Goal: Task Accomplishment & Management: Complete application form

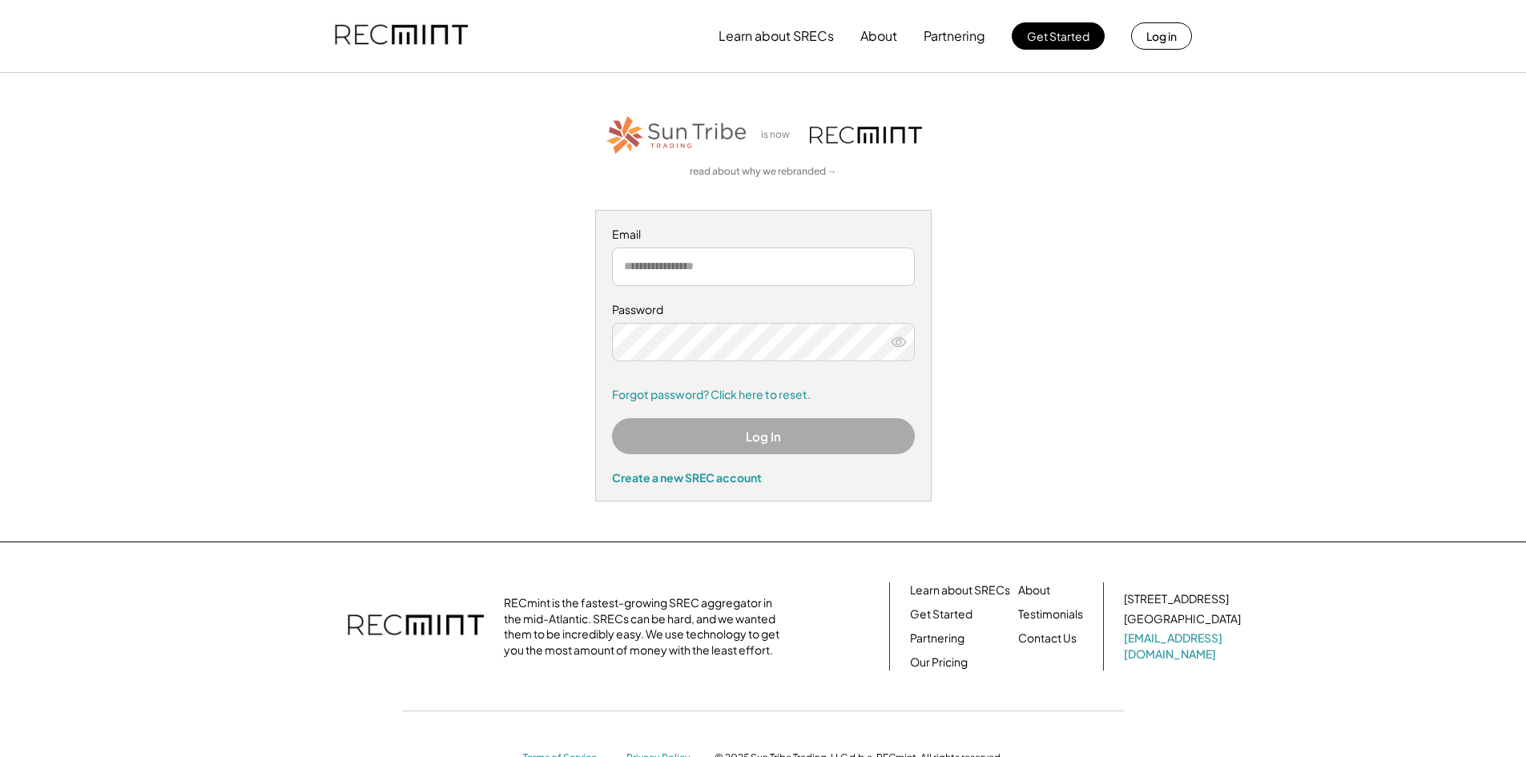
drag, startPoint x: 732, startPoint y: 278, endPoint x: 738, endPoint y: 286, distance: 10.3
click at [732, 278] on input "email" at bounding box center [763, 267] width 303 height 38
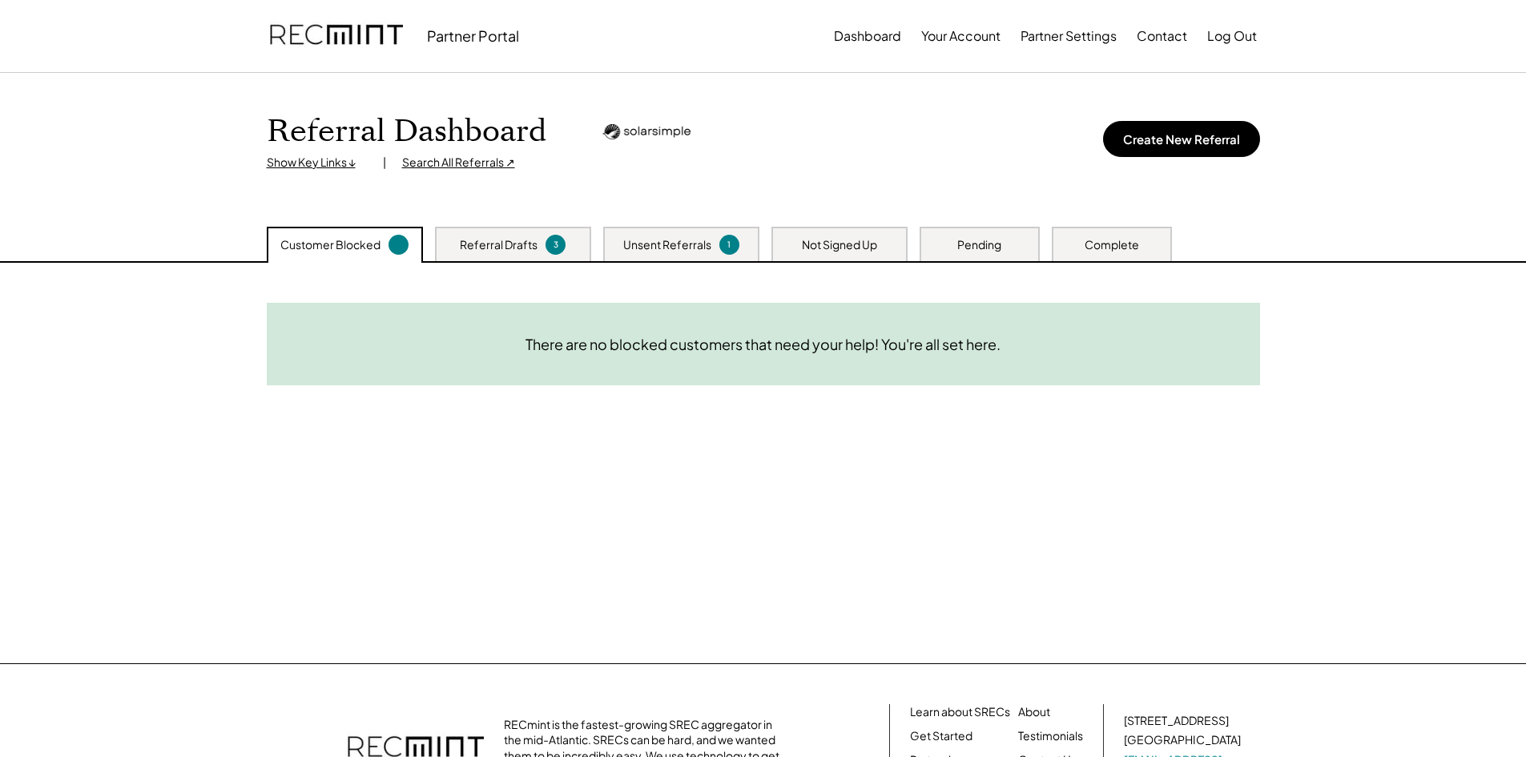
click at [640, 247] on div "Unsent Referrals" at bounding box center [667, 245] width 88 height 16
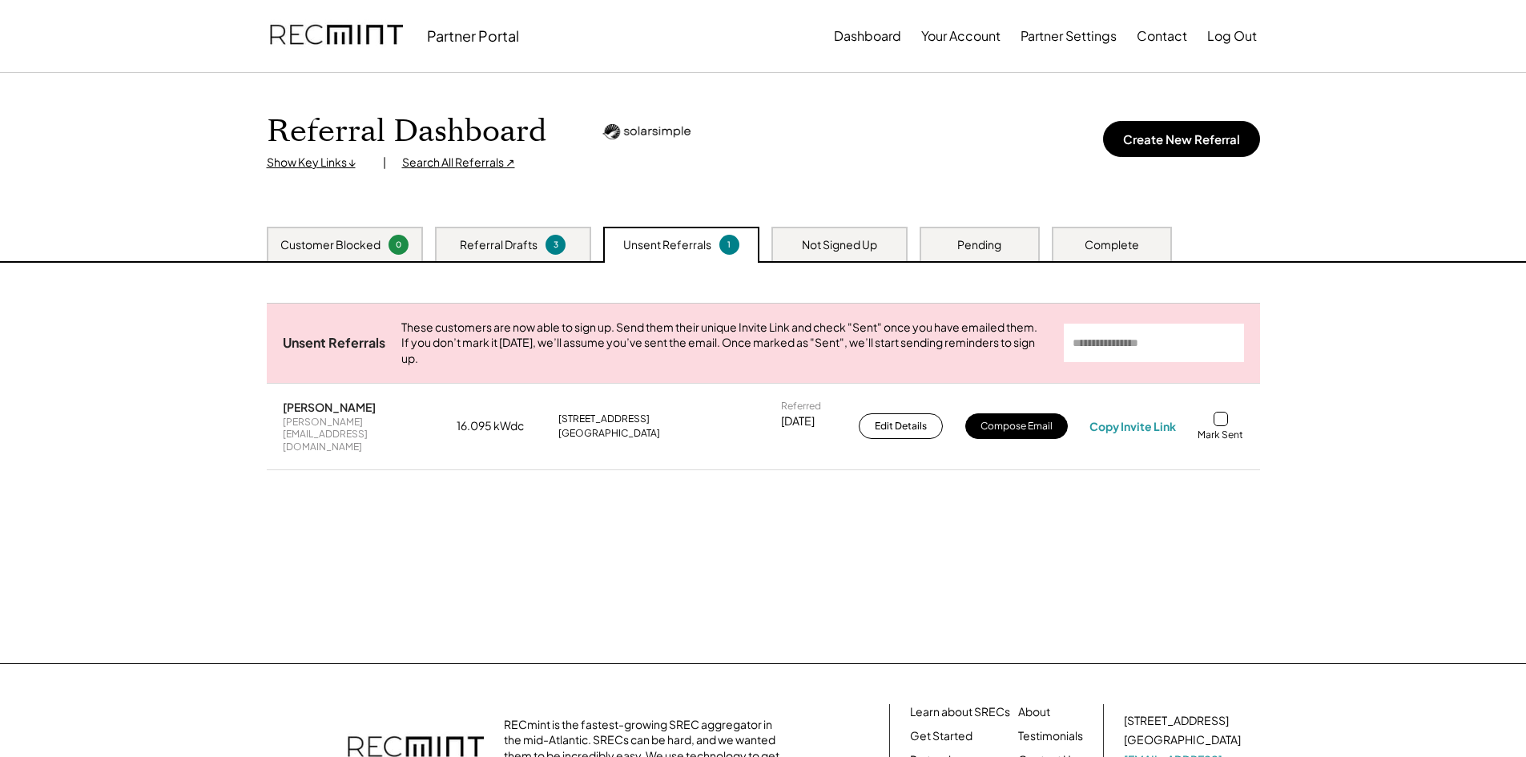
click at [924, 559] on div "Need System Details These customers need your help with completing the system d…" at bounding box center [763, 463] width 1025 height 400
click at [491, 251] on div "Referral Drafts" at bounding box center [499, 245] width 78 height 16
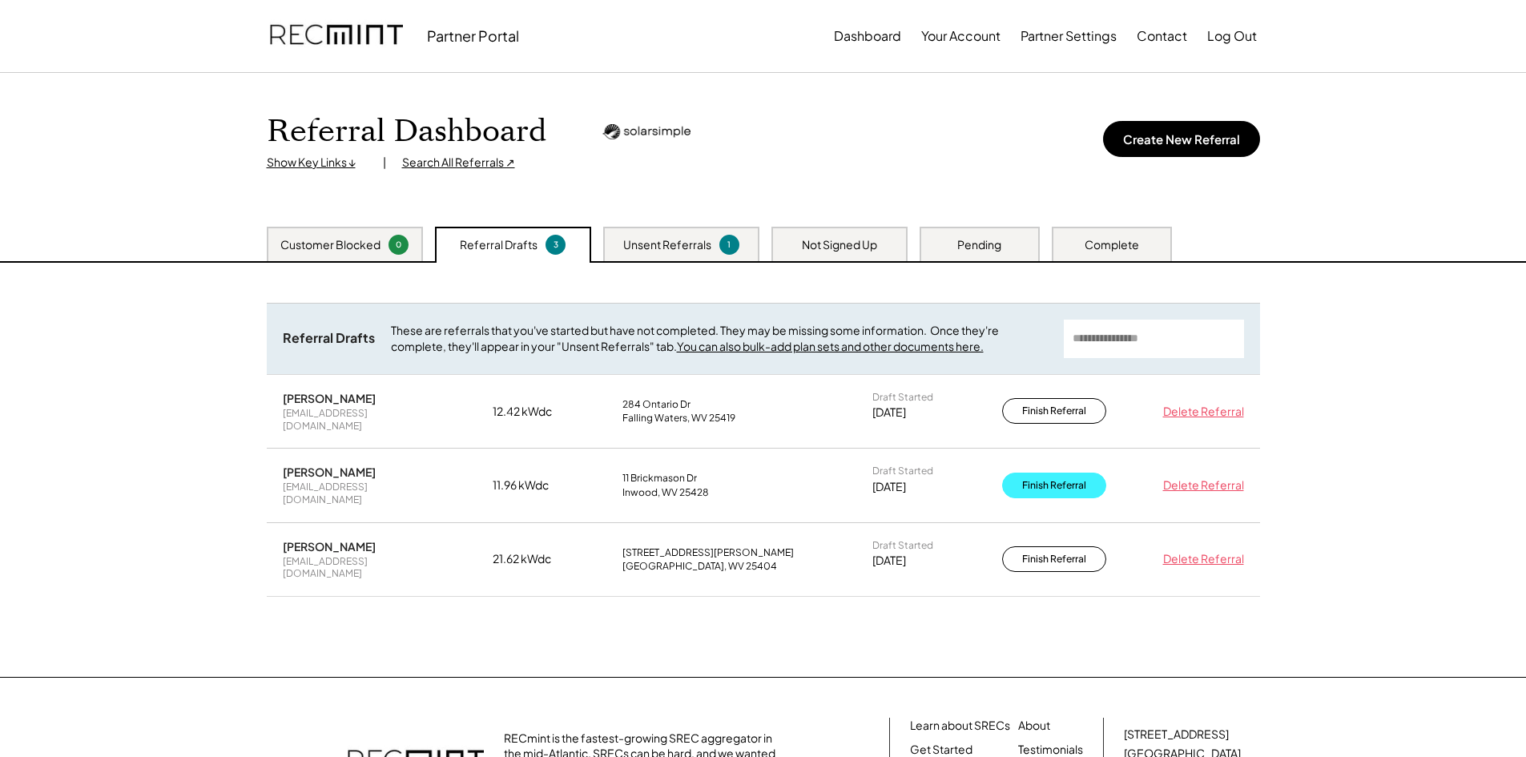
click at [1072, 473] on button "Finish Referral" at bounding box center [1054, 486] width 104 height 26
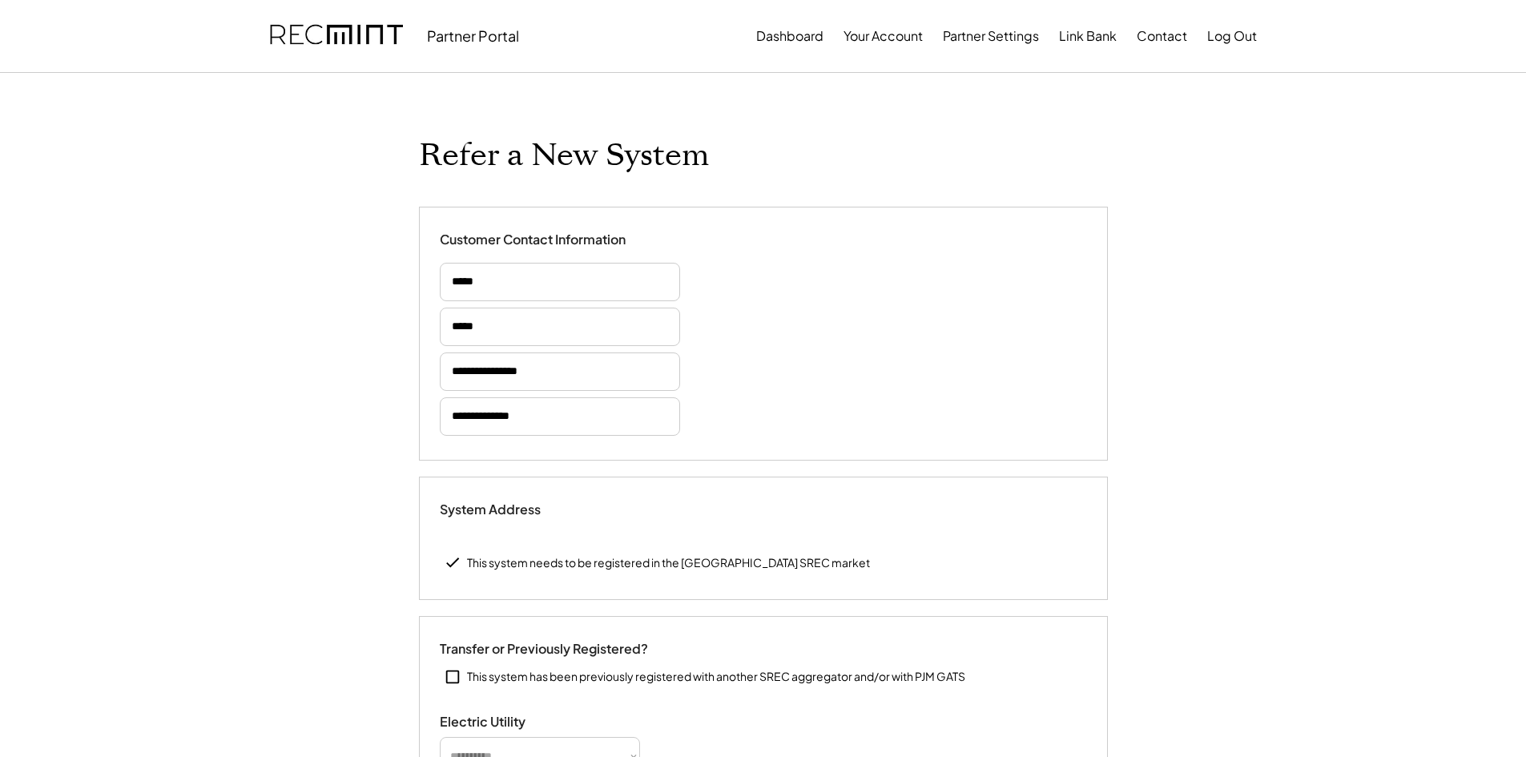
type input "******"
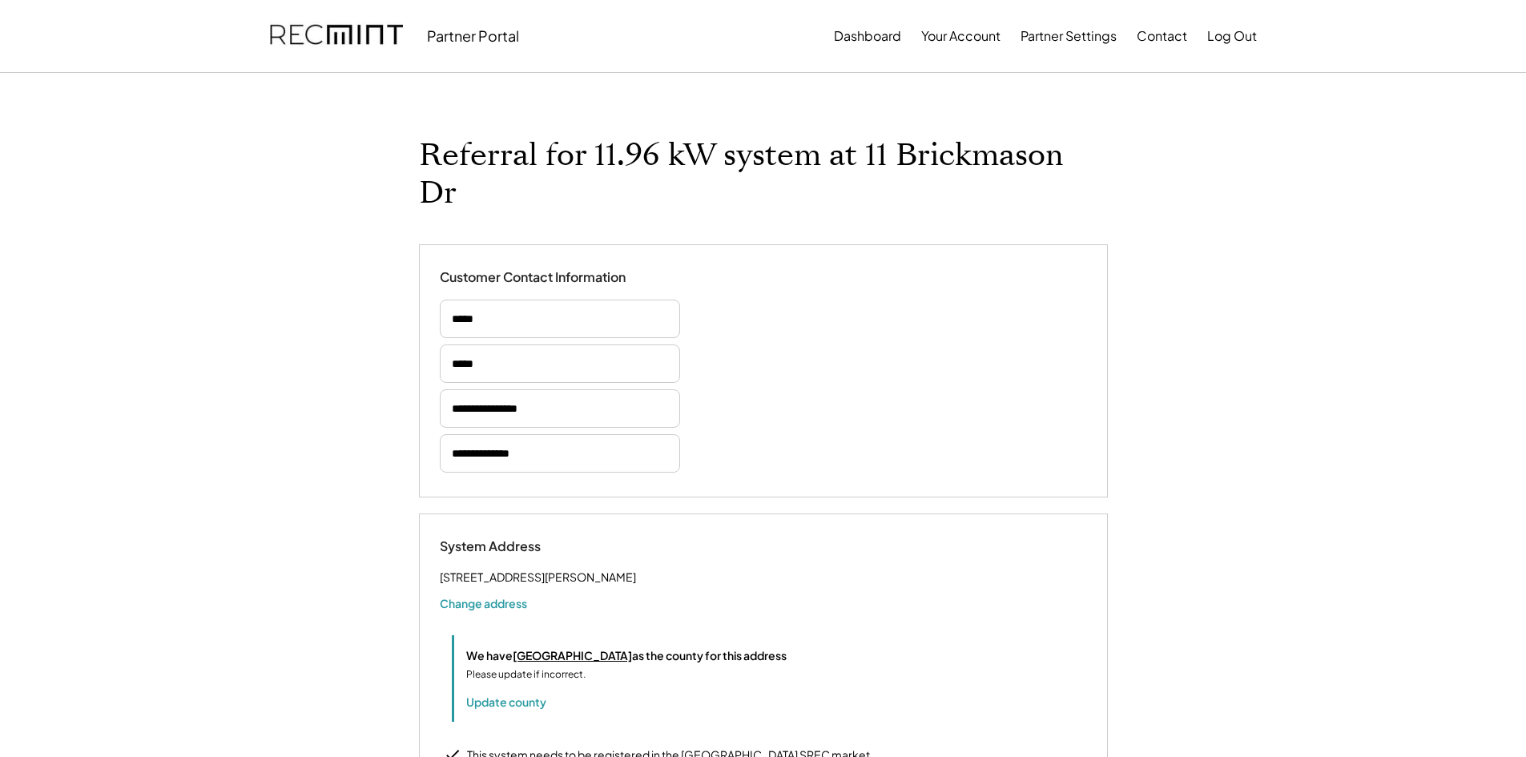
select select "*********"
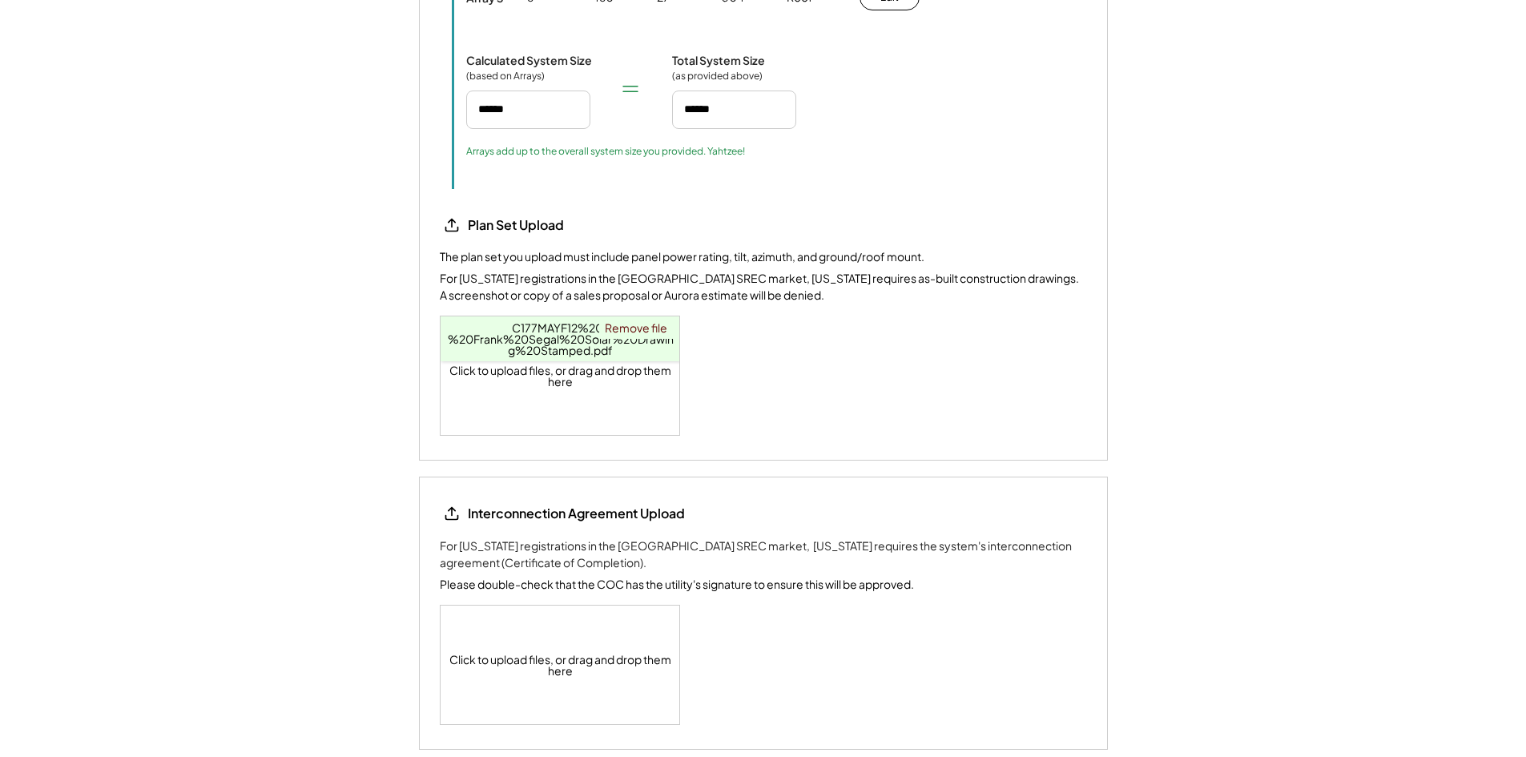
select select "**********"
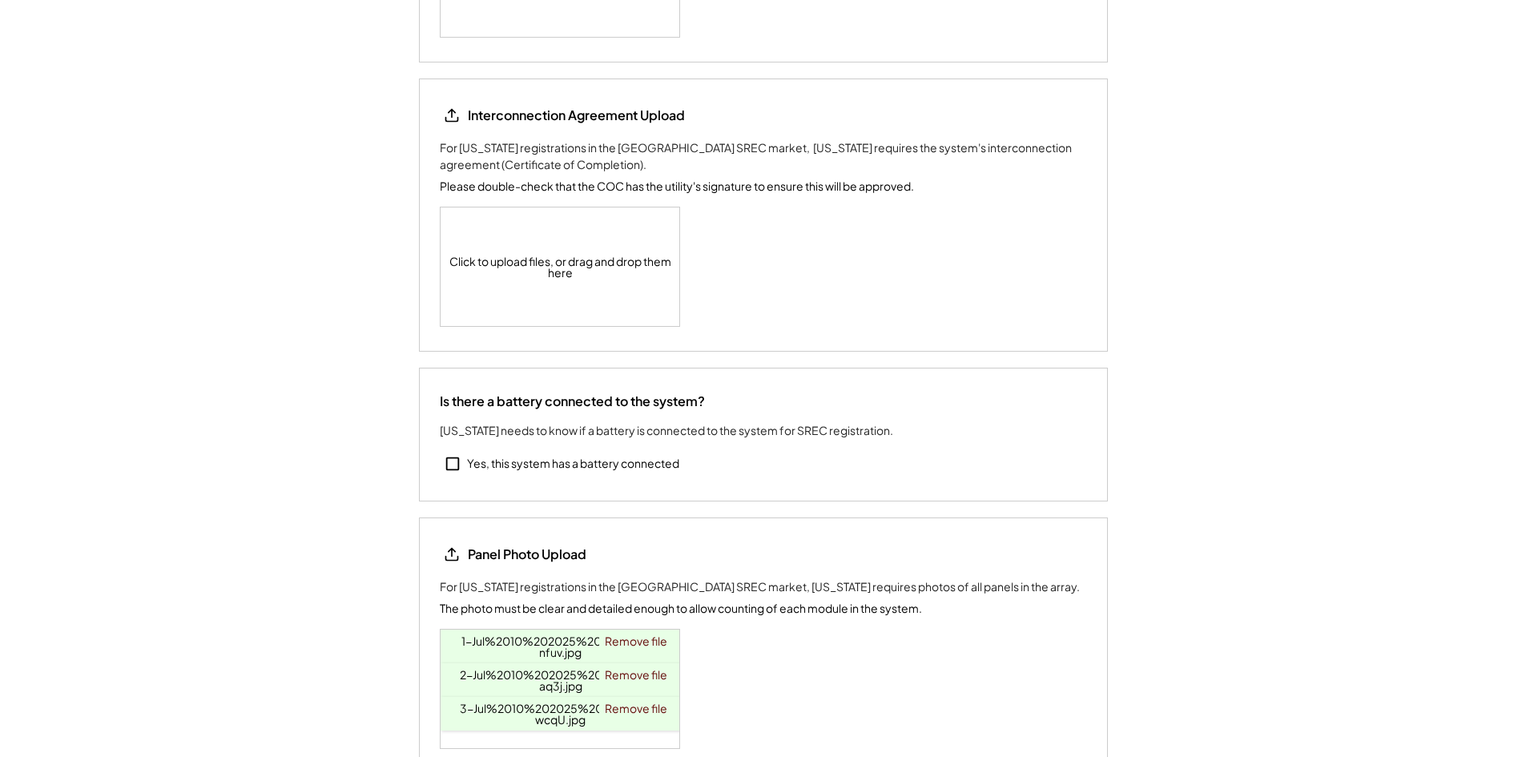
scroll to position [2403, 0]
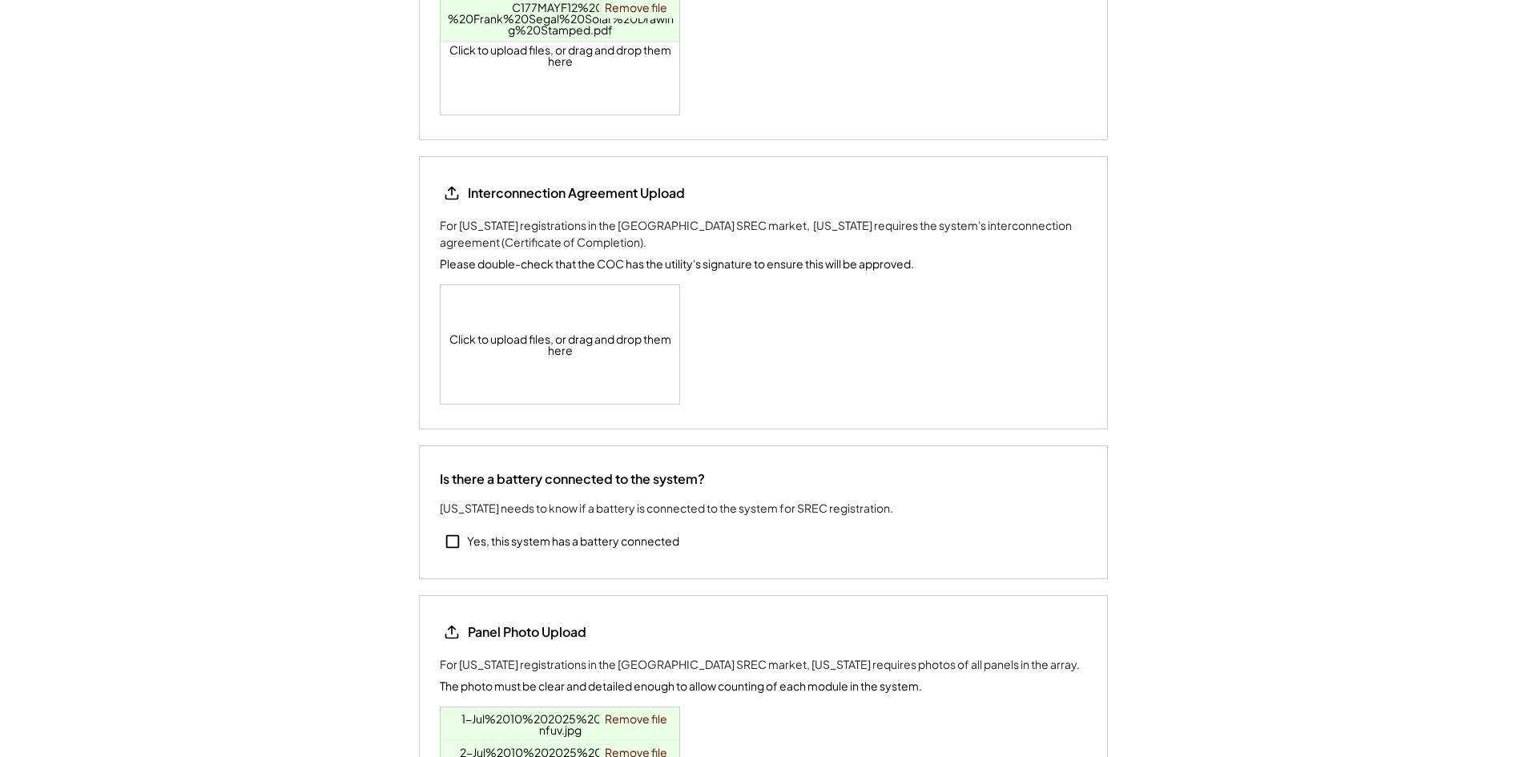
click at [576, 308] on div "Click to upload files, or drag and drop them here" at bounding box center [561, 344] width 240 height 119
click at [571, 306] on div "Click to upload files, or drag and drop them here" at bounding box center [561, 344] width 240 height 119
click at [604, 316] on div "Click to upload files, or drag and drop them here Signed Agreement.pdf 100.7 Ki…" at bounding box center [561, 344] width 240 height 119
click at [529, 289] on span "Signed Agreement.pdf" at bounding box center [560, 296] width 123 height 14
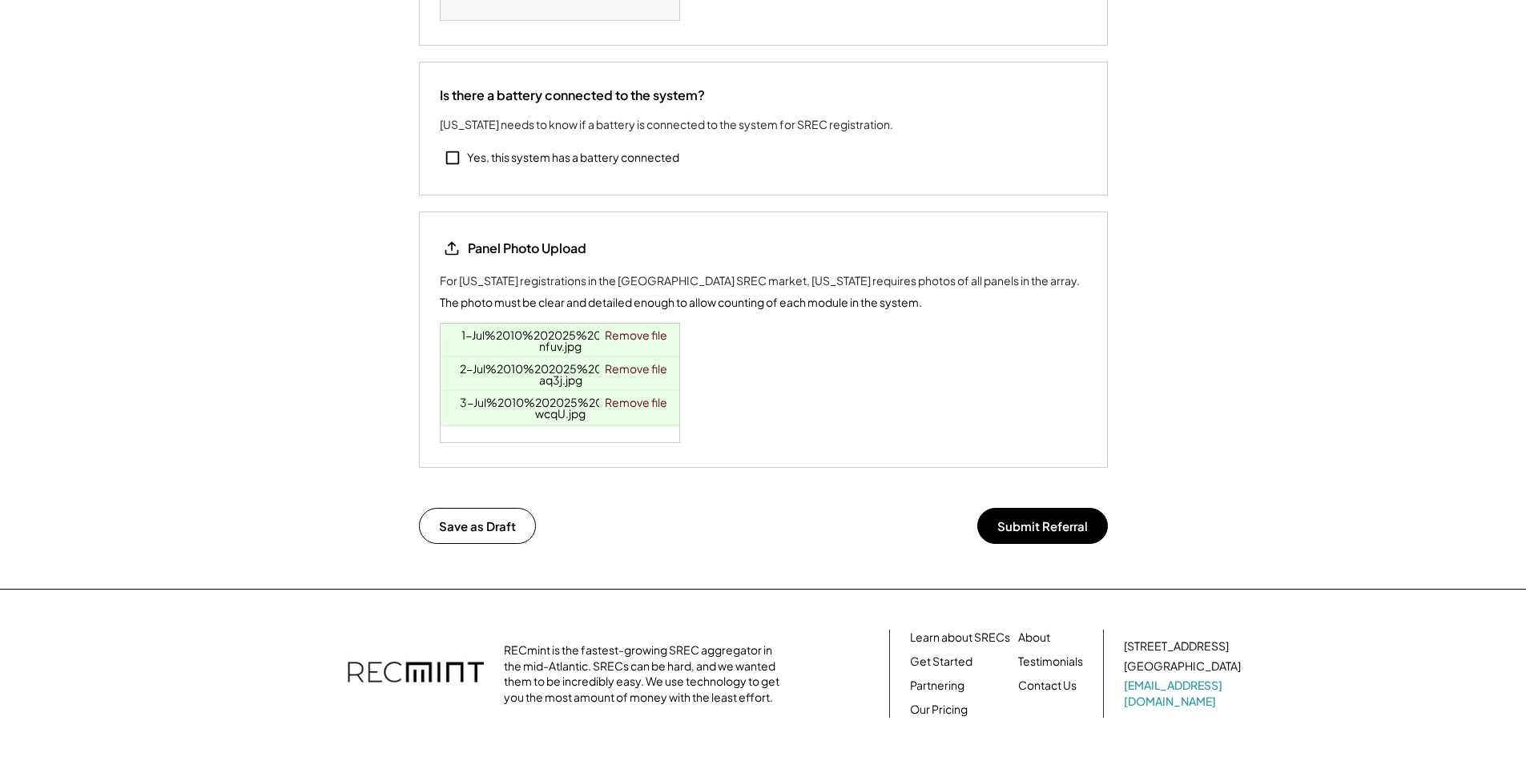
scroll to position [2864, 0]
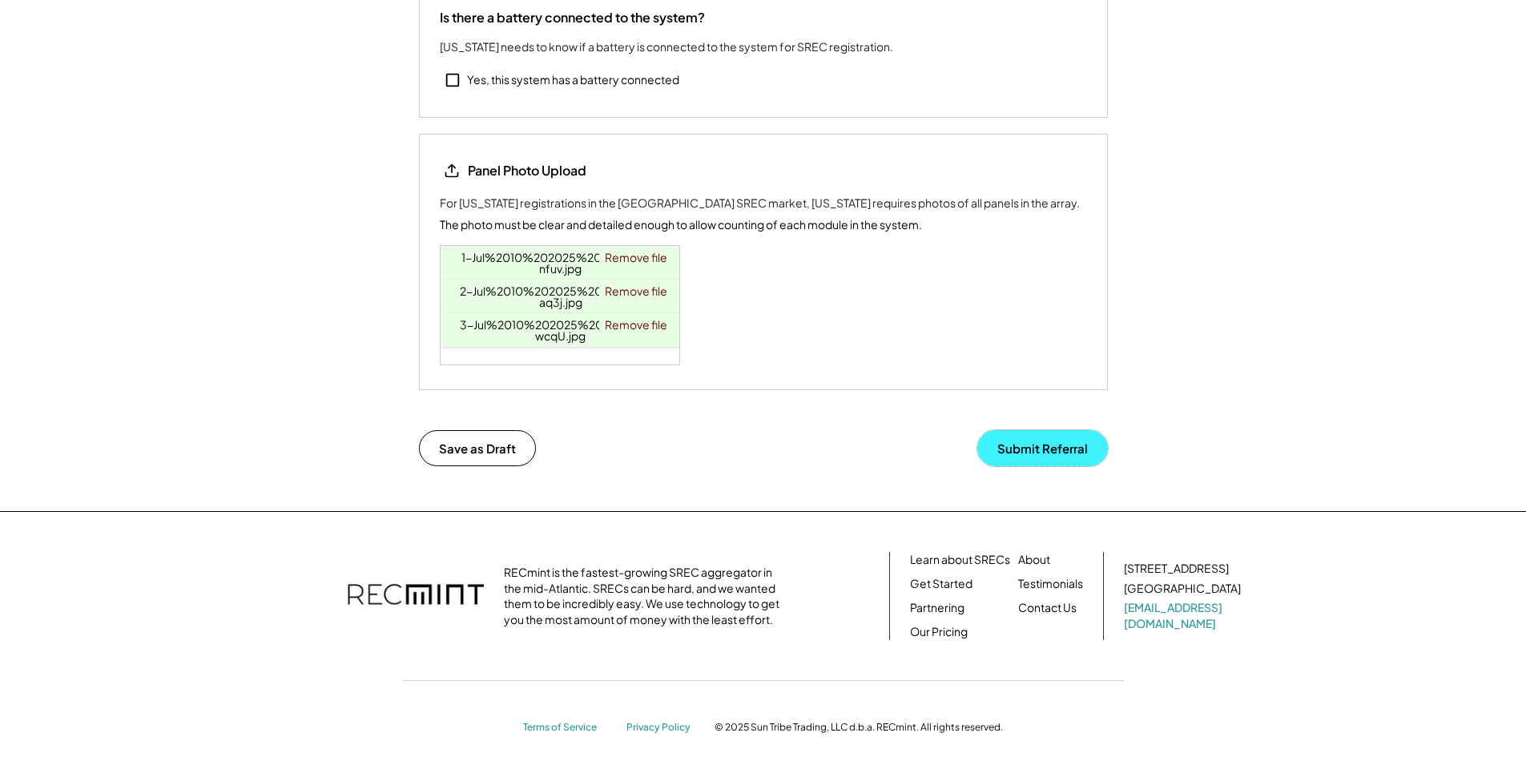
click at [1006, 430] on button "Submit Referral" at bounding box center [1042, 448] width 131 height 36
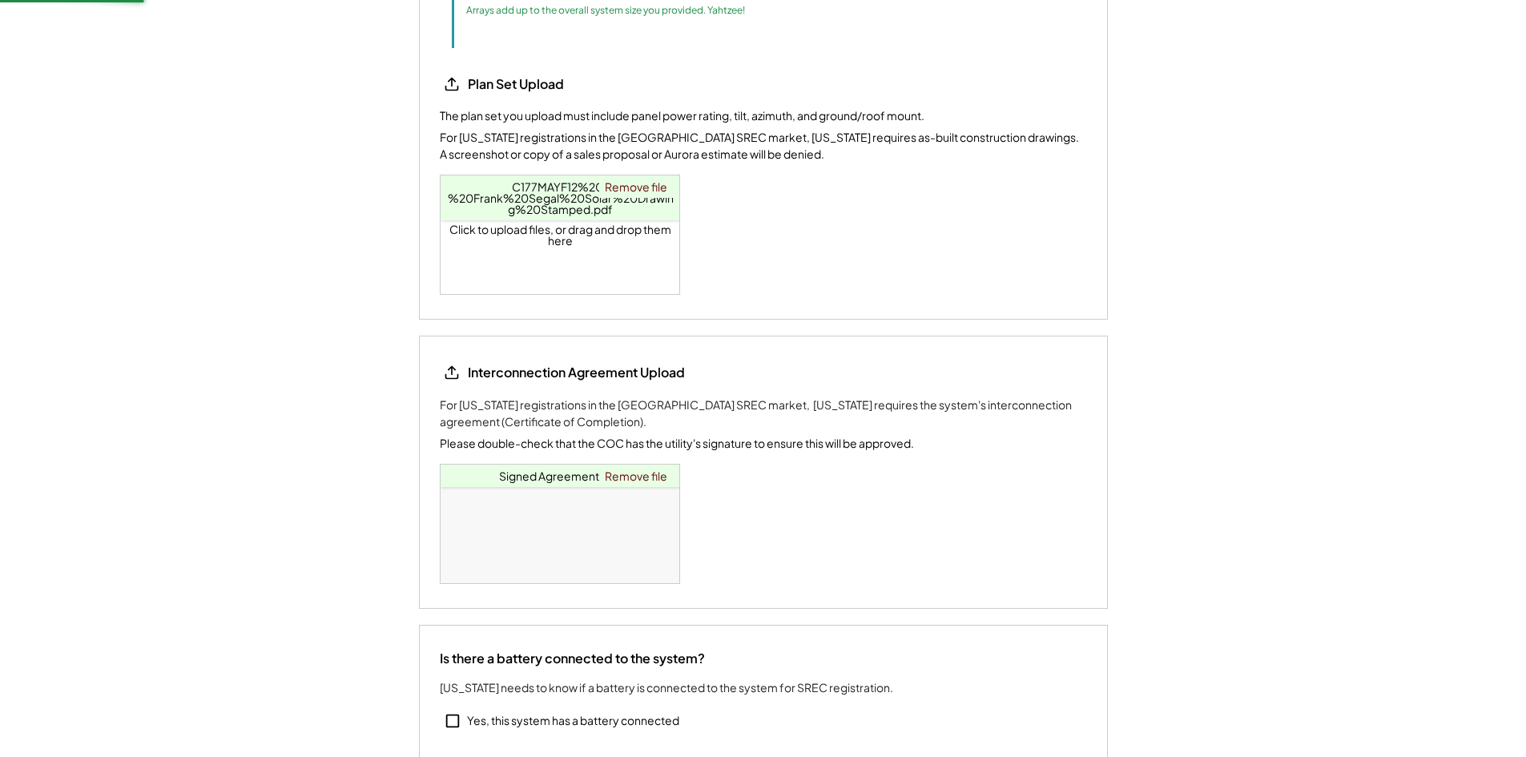
scroll to position [2143, 0]
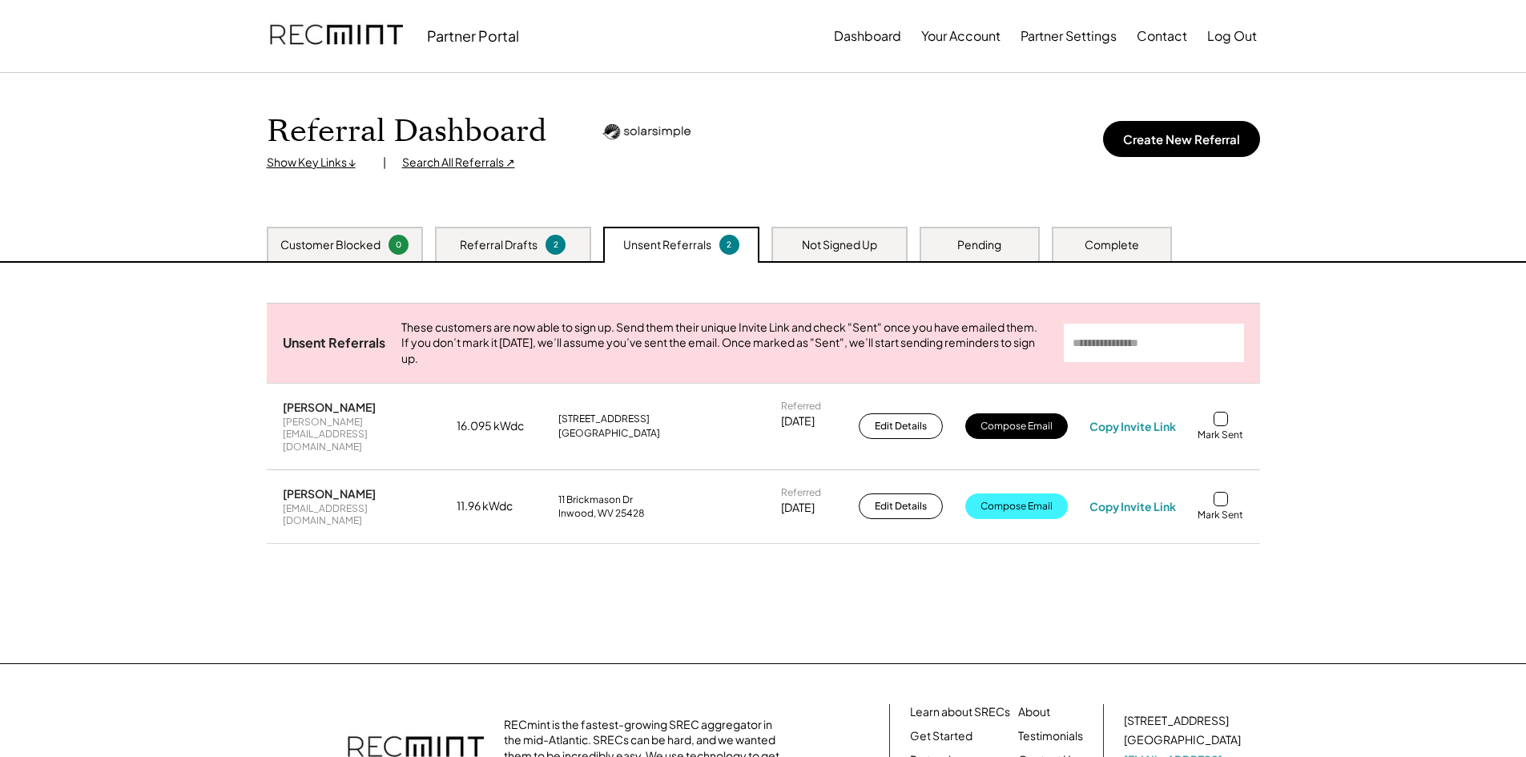
click at [1025, 497] on button "Compose Email" at bounding box center [1016, 506] width 103 height 26
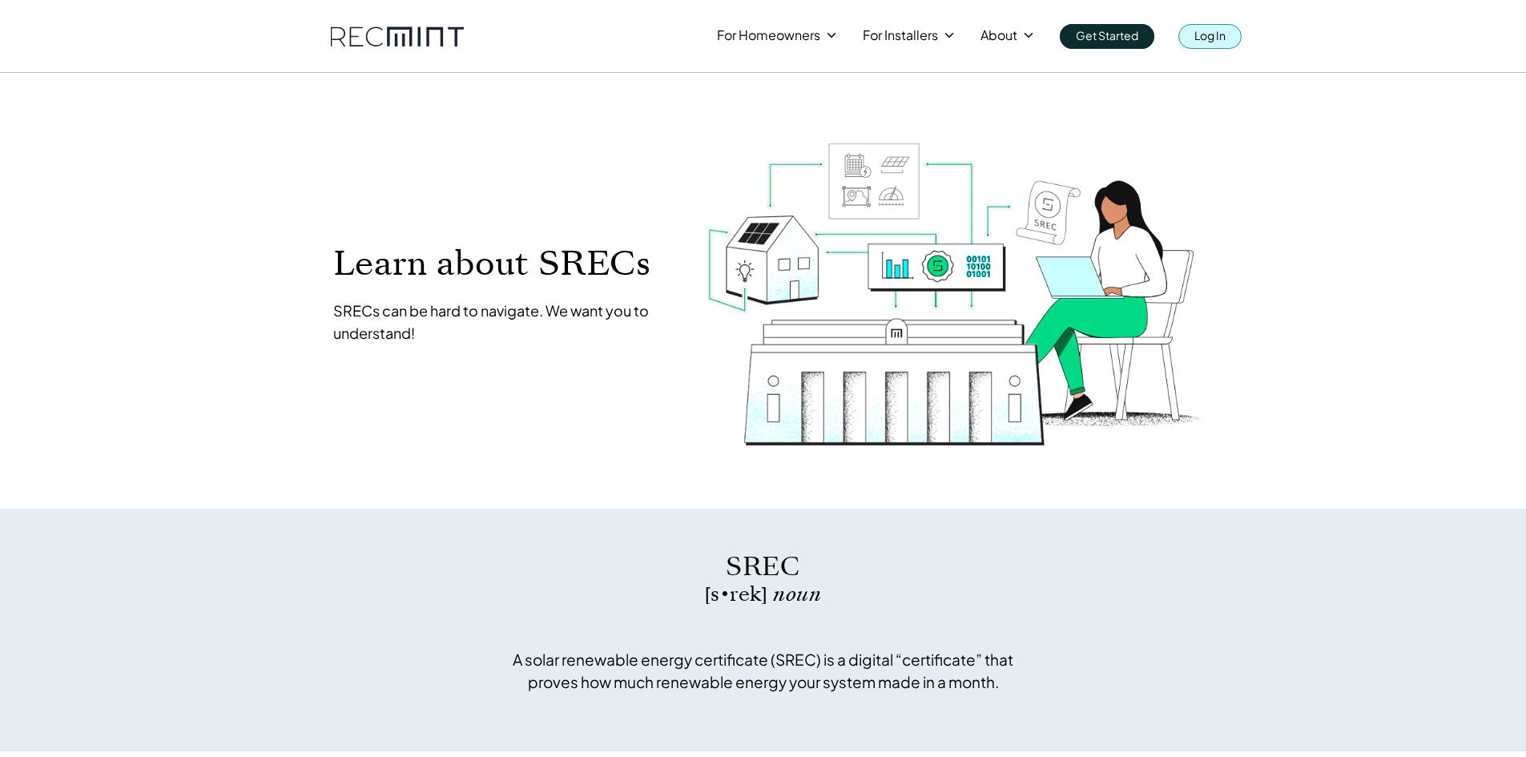
click at [1216, 46] on link "Log In" at bounding box center [1209, 36] width 63 height 25
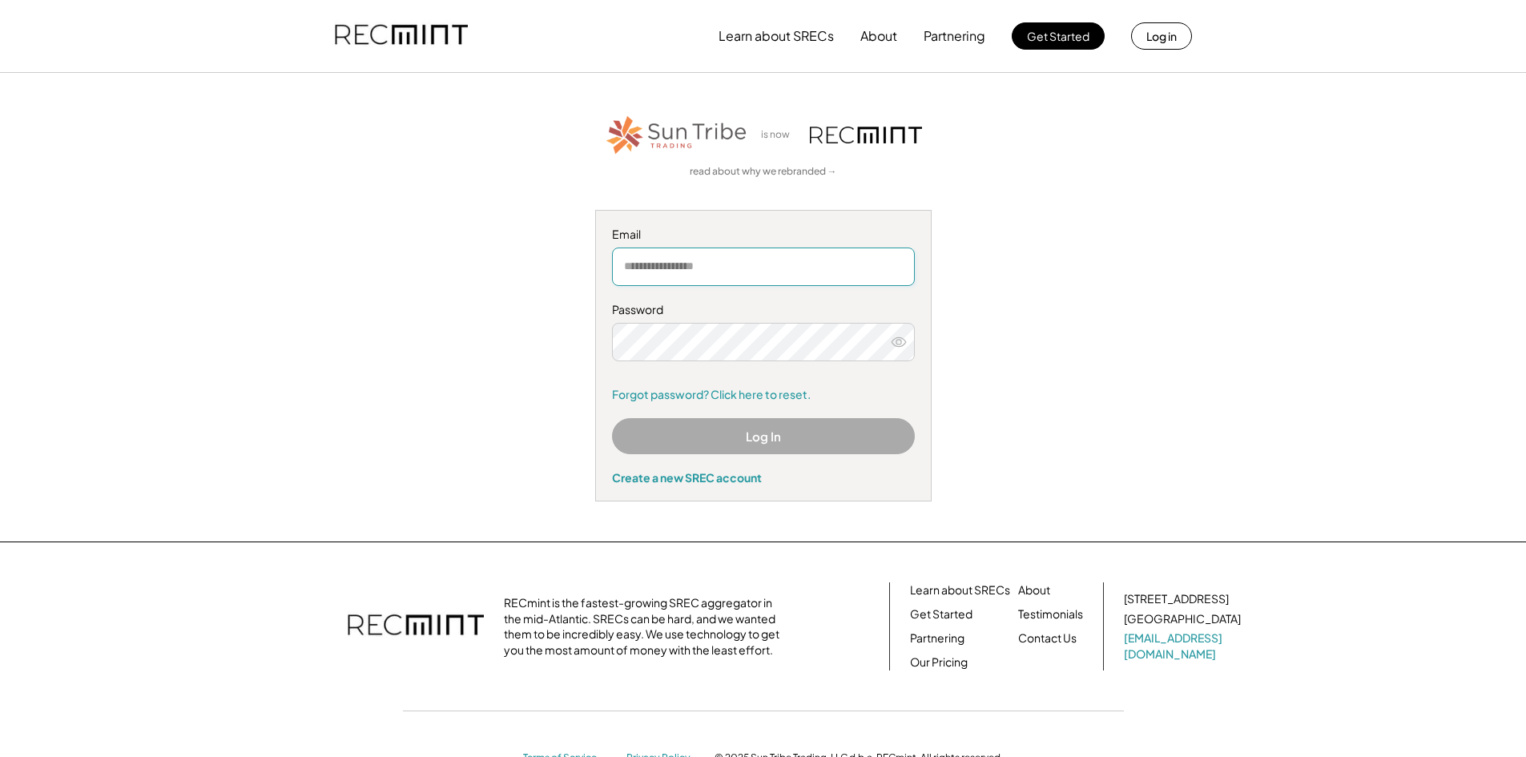
click at [687, 275] on input "email" at bounding box center [763, 267] width 303 height 38
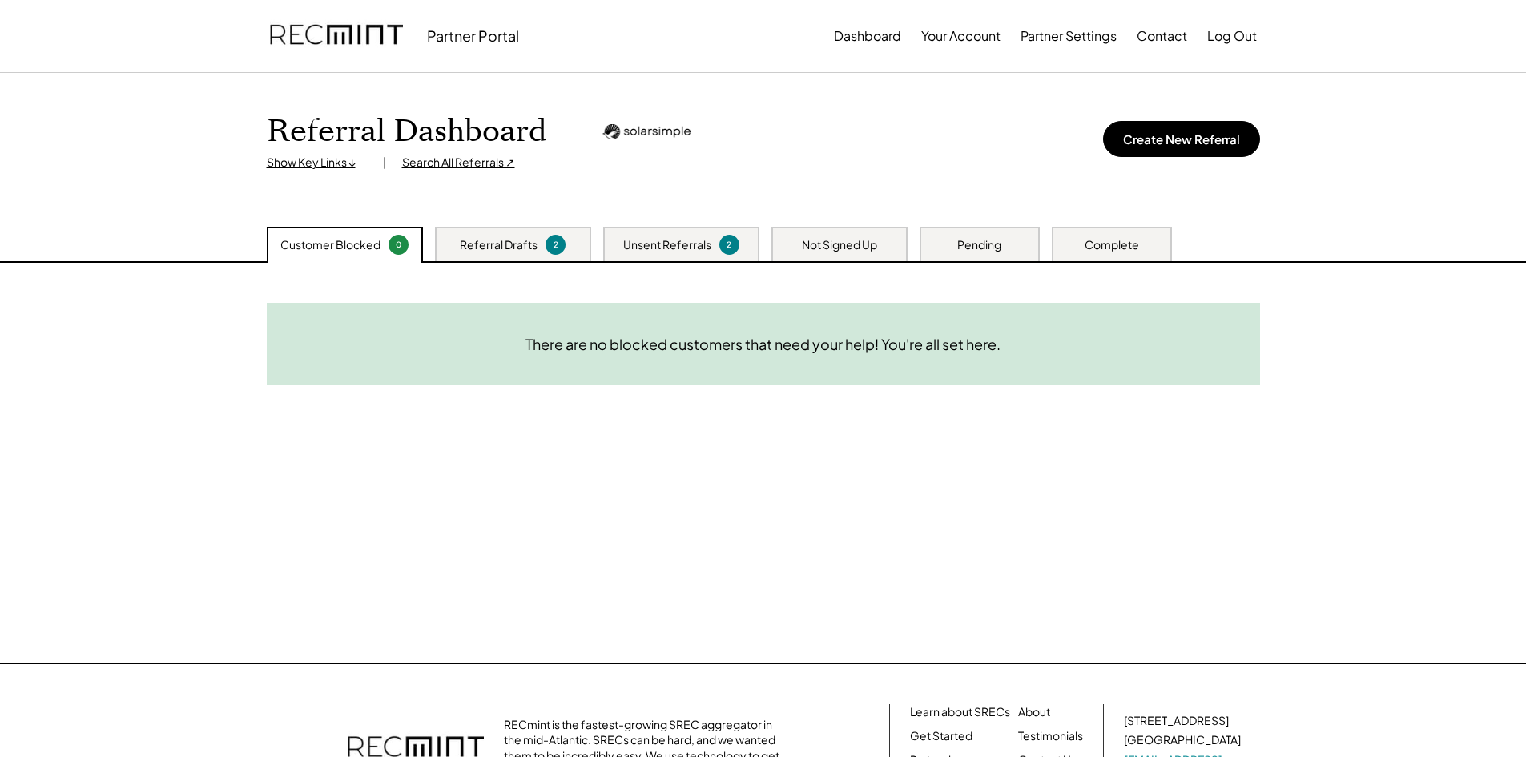
click at [647, 232] on div "Unsent Referrals 2" at bounding box center [681, 244] width 156 height 34
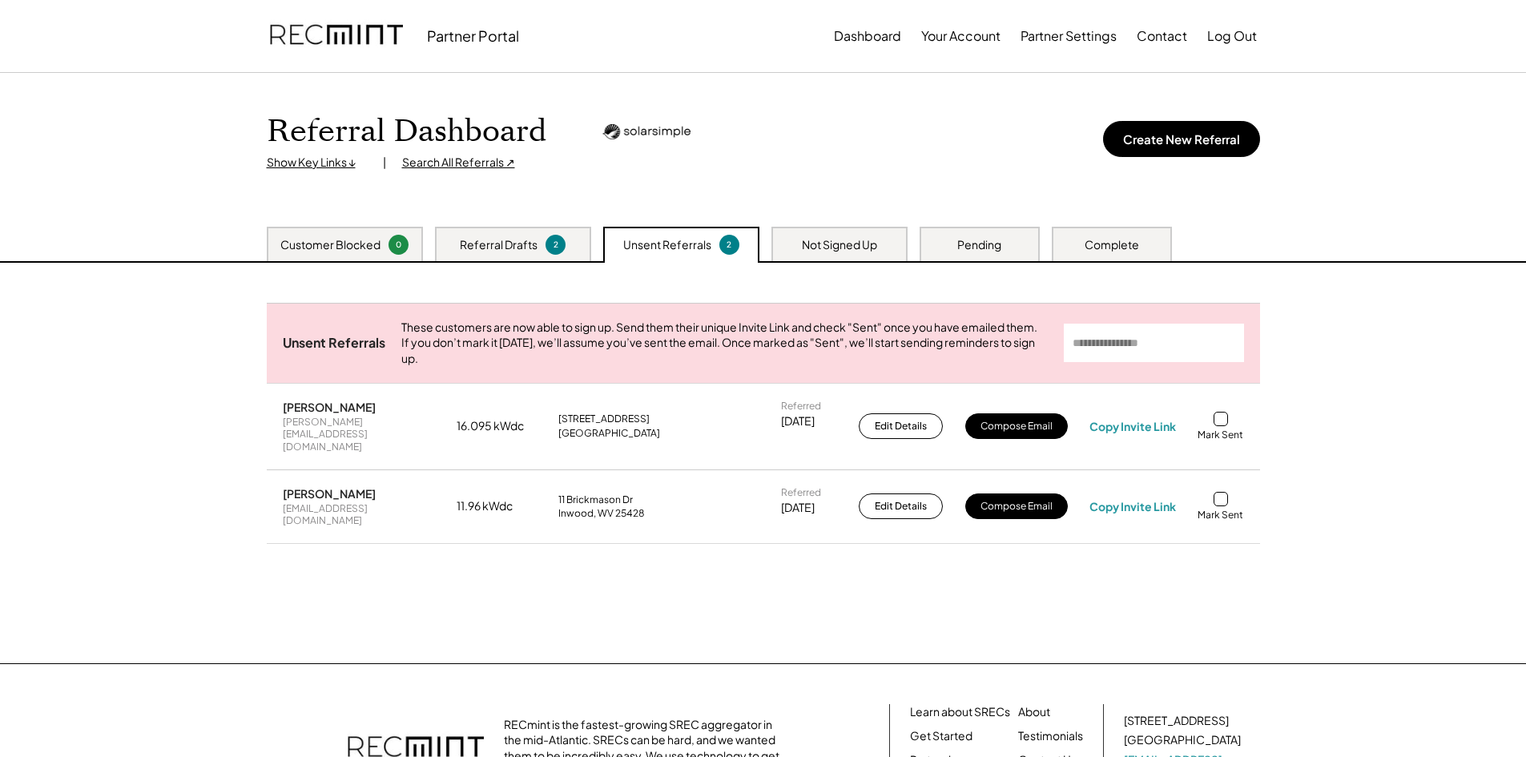
click at [1215, 426] on div at bounding box center [1220, 419] width 14 height 14
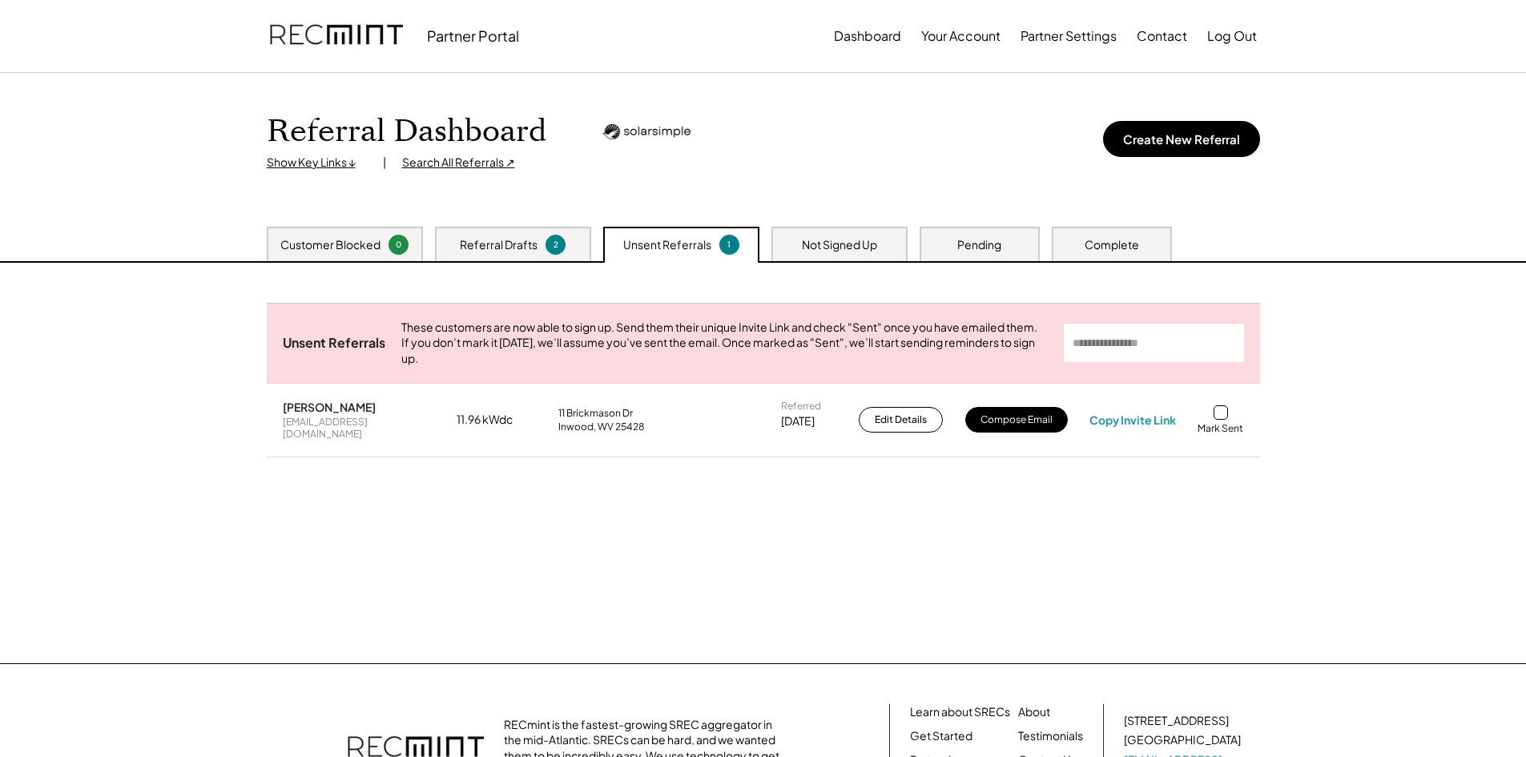
click at [1217, 430] on div "Mark Sent" at bounding box center [1220, 420] width 46 height 30
click at [1225, 420] on div at bounding box center [1220, 412] width 14 height 14
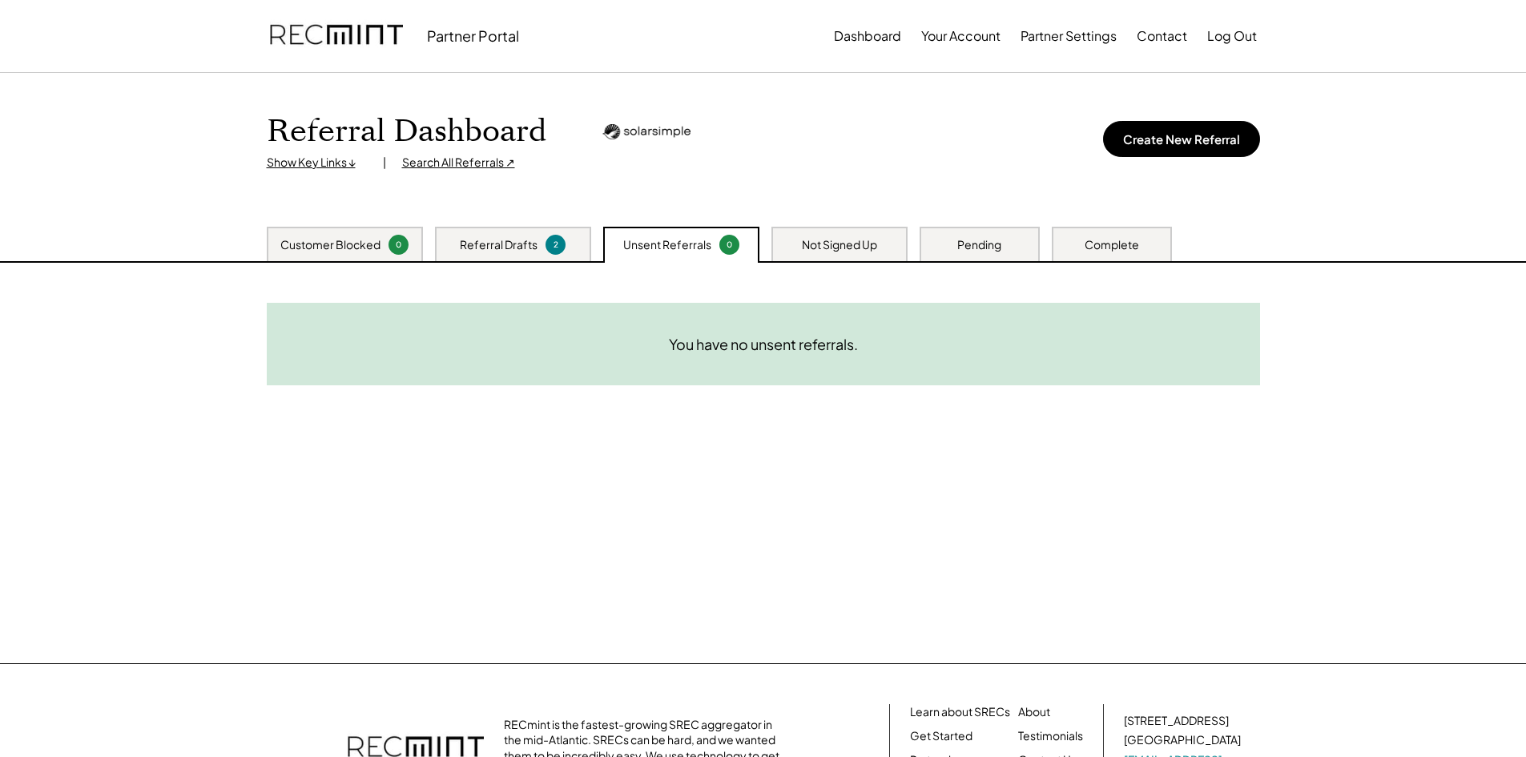
drag, startPoint x: 948, startPoint y: 508, endPoint x: 632, endPoint y: 162, distance: 468.3
click at [945, 503] on div "Need System Details These customers need your help with completing the system d…" at bounding box center [763, 463] width 1025 height 400
